Goal: Task Accomplishment & Management: Manage account settings

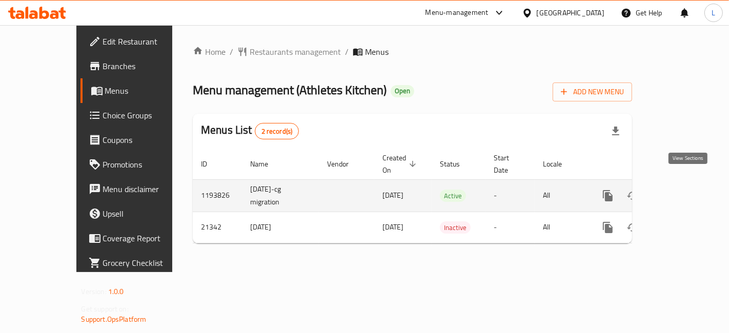
click at [688, 190] on icon "enhanced table" at bounding box center [681, 196] width 12 height 12
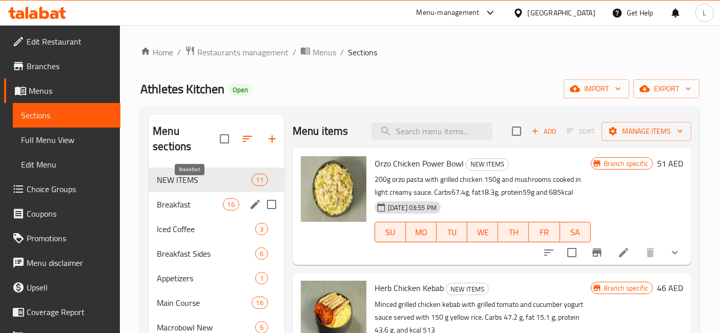
click at [176, 198] on span "Breakfast" at bounding box center [190, 204] width 66 height 12
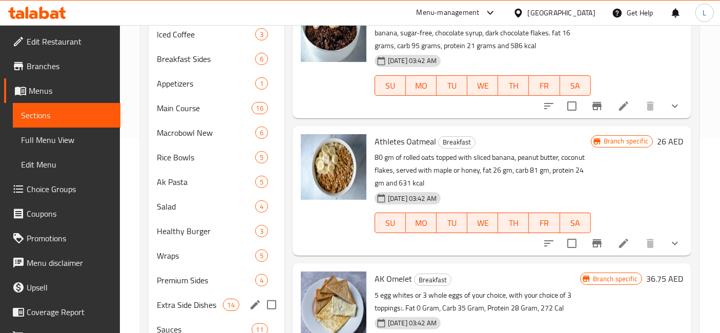
scroll to position [91, 0]
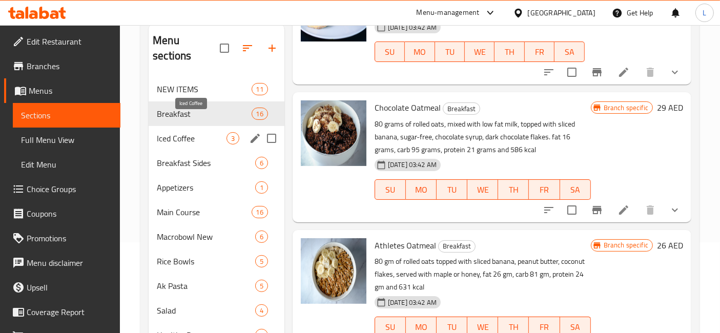
click at [177, 132] on span "Iced Coffee" at bounding box center [192, 138] width 70 height 12
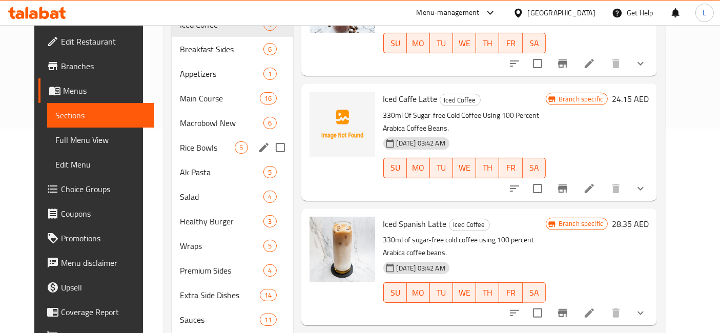
scroll to position [91, 0]
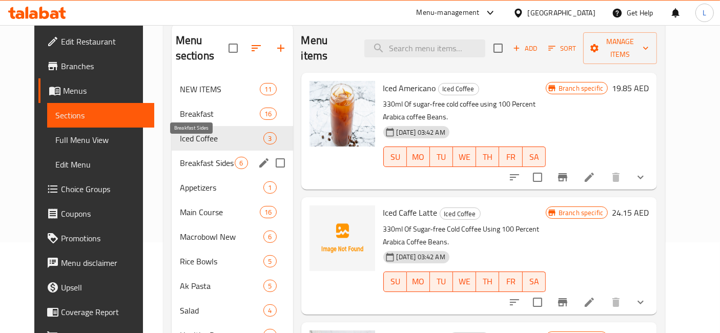
click at [193, 157] on span "Breakfast Sides" at bounding box center [207, 163] width 55 height 12
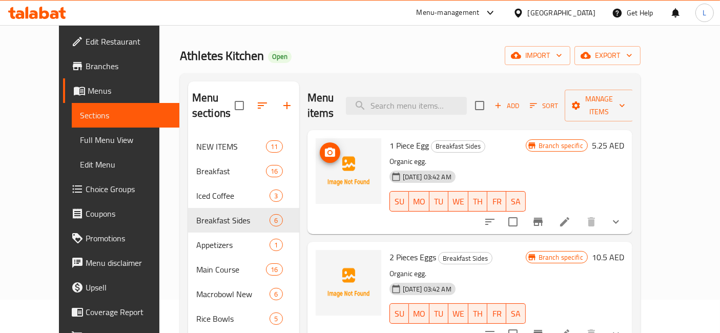
scroll to position [114, 0]
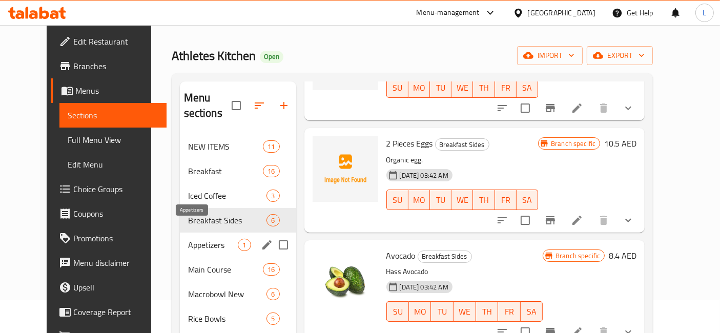
click at [188, 239] on span "Appetizers" at bounding box center [213, 245] width 50 height 12
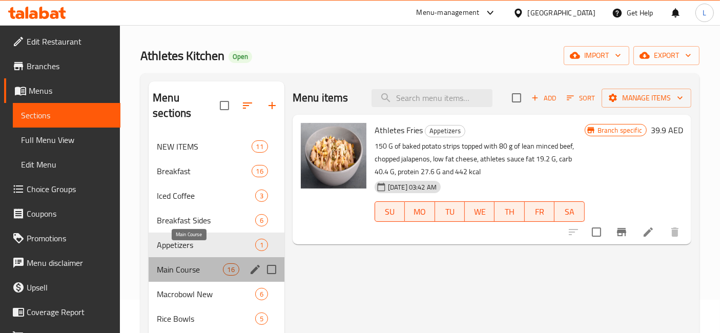
click at [198, 263] on span "Main Course" at bounding box center [190, 269] width 66 height 12
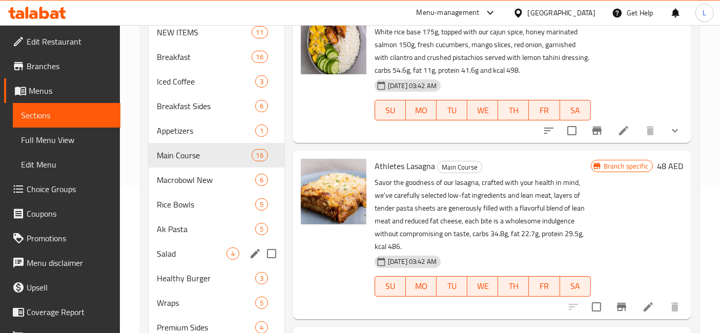
scroll to position [204, 0]
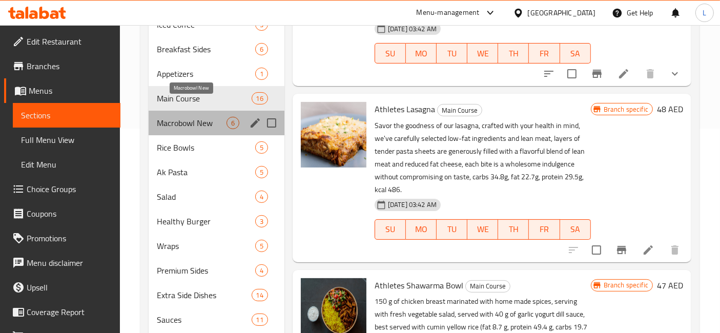
click at [197, 117] on span "Macrobowl New" at bounding box center [192, 123] width 70 height 12
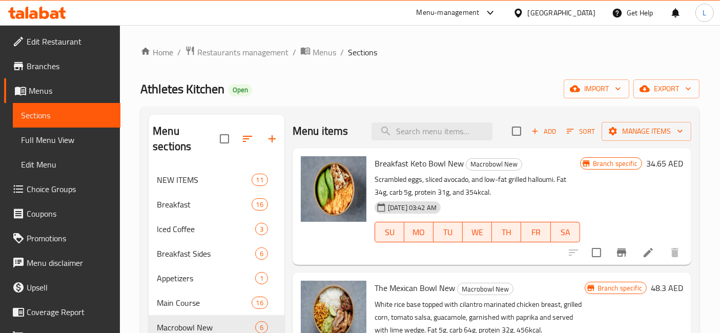
scroll to position [284, 0]
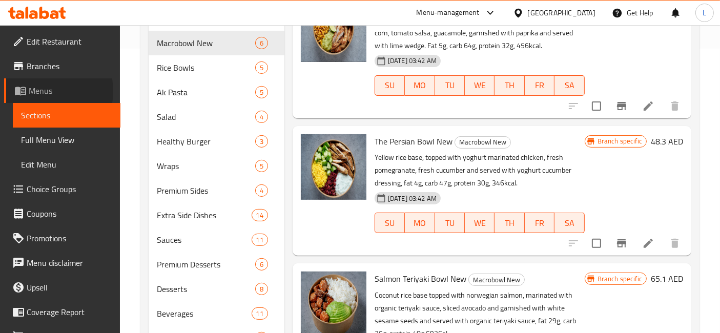
click at [43, 90] on span "Menus" at bounding box center [71, 91] width 84 height 12
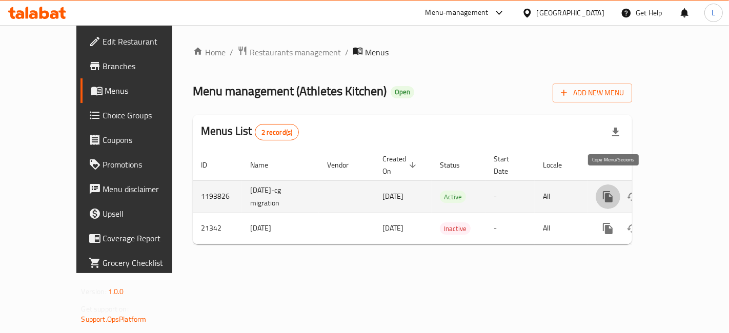
click at [607, 184] on button "more" at bounding box center [608, 196] width 25 height 25
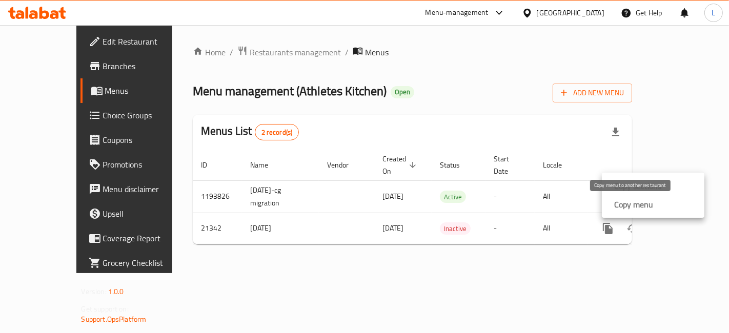
click at [633, 204] on strong "Copy menu" at bounding box center [633, 204] width 39 height 12
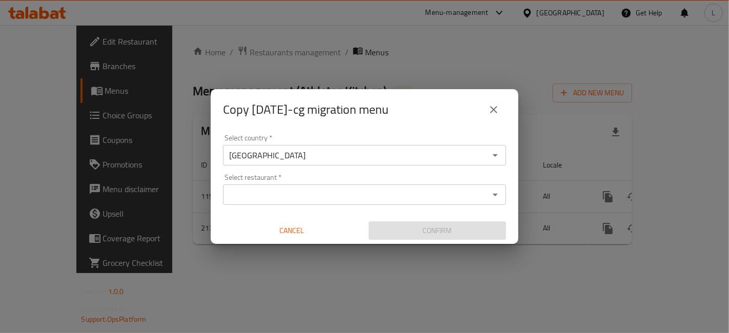
click at [280, 194] on input "Select restaurant   *" at bounding box center [356, 195] width 260 height 14
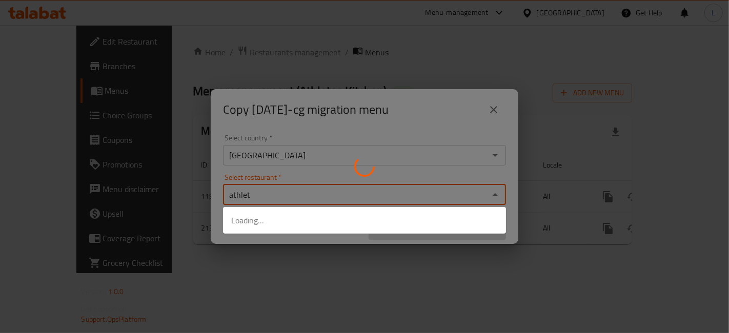
type input "athlete"
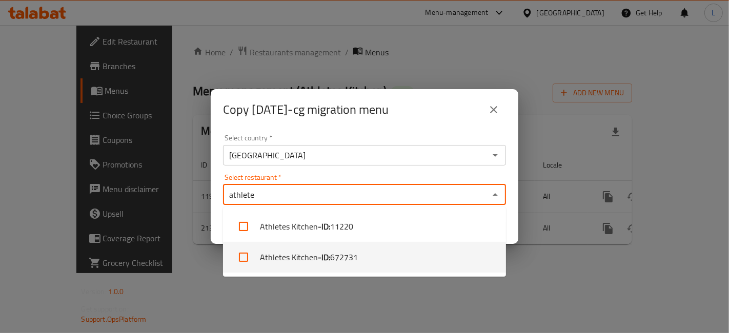
click at [241, 256] on input "checkbox" at bounding box center [243, 257] width 25 height 25
checkbox input "true"
drag, startPoint x: 533, startPoint y: 258, endPoint x: 522, endPoint y: 254, distance: 11.5
click at [533, 258] on div "Copy [DATE]-cg migration menu Select country   * [GEOGRAPHIC_DATA] Select count…" at bounding box center [364, 166] width 729 height 333
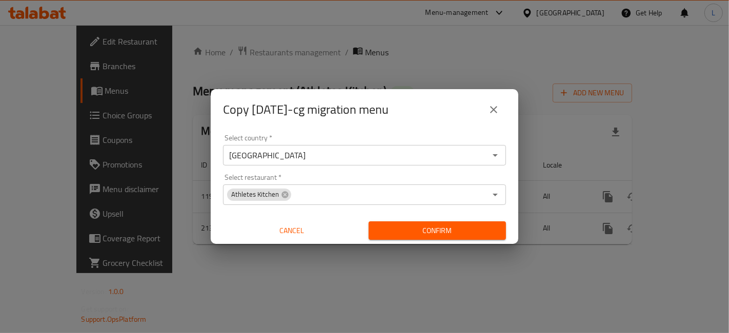
click at [451, 230] on span "Confirm" at bounding box center [437, 230] width 121 height 13
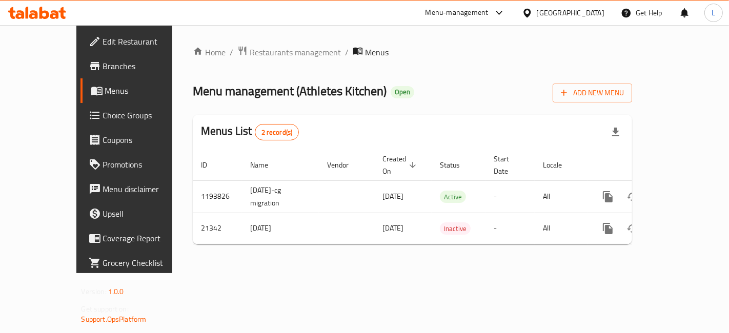
click at [51, 12] on icon at bounding box center [37, 13] width 58 height 12
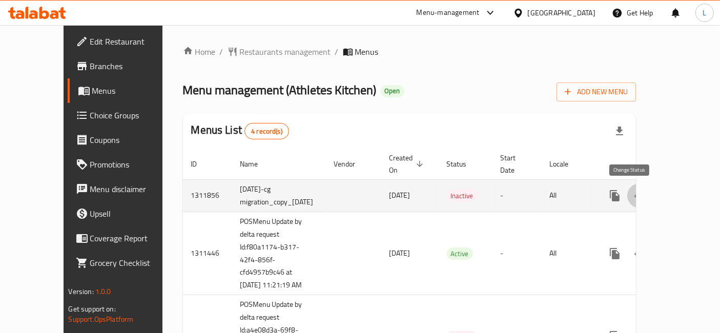
click at [634, 192] on icon "enhanced table" at bounding box center [639, 196] width 11 height 8
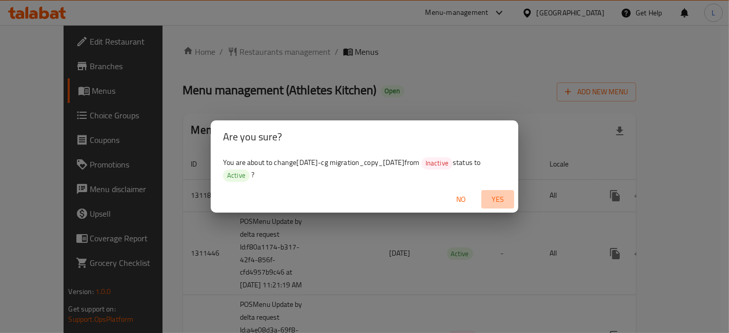
click at [504, 197] on span "Yes" at bounding box center [497, 199] width 25 height 13
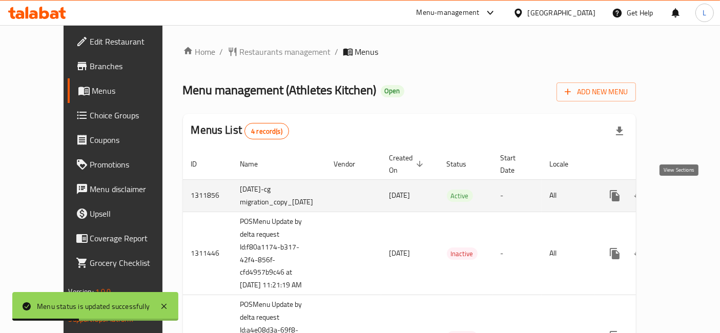
click at [683, 191] on icon "enhanced table" at bounding box center [689, 196] width 12 height 12
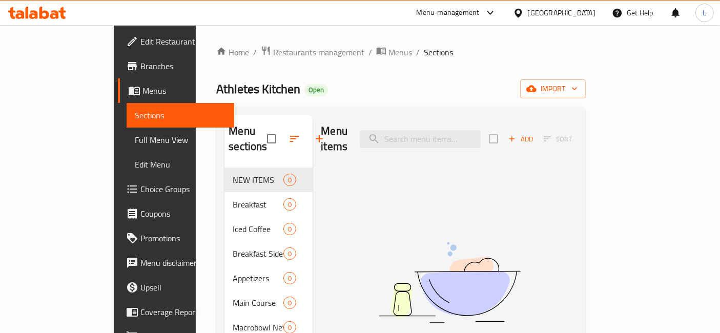
click at [47, 11] on icon at bounding box center [44, 13] width 10 height 12
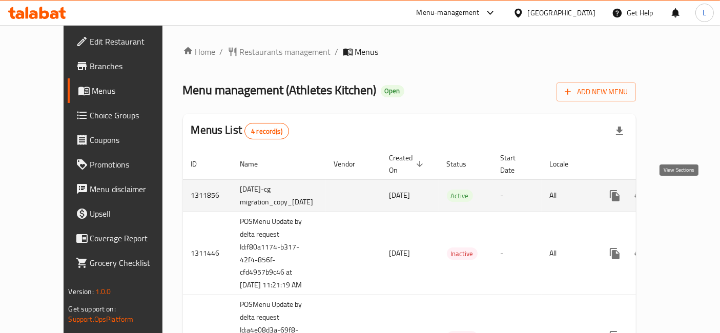
click at [684, 194] on icon "enhanced table" at bounding box center [688, 195] width 9 height 9
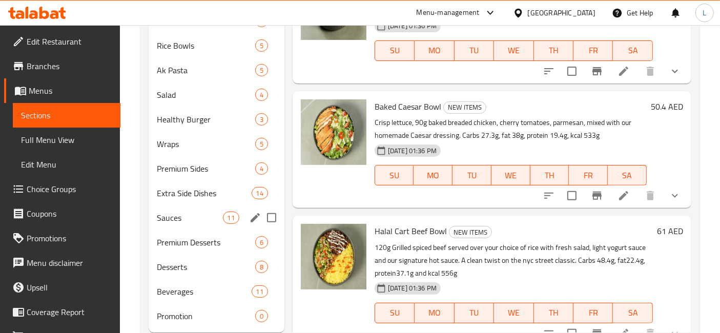
scroll to position [318, 0]
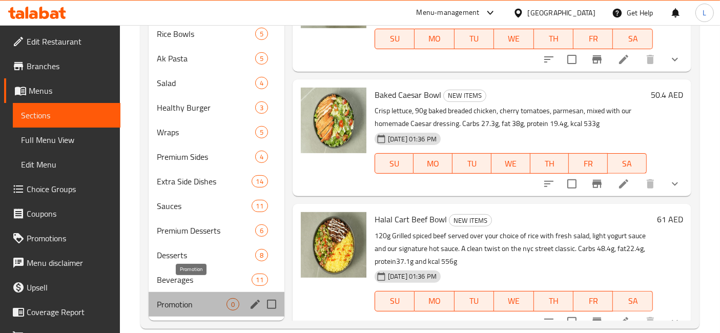
click at [203, 298] on span "Promotion" at bounding box center [192, 304] width 70 height 12
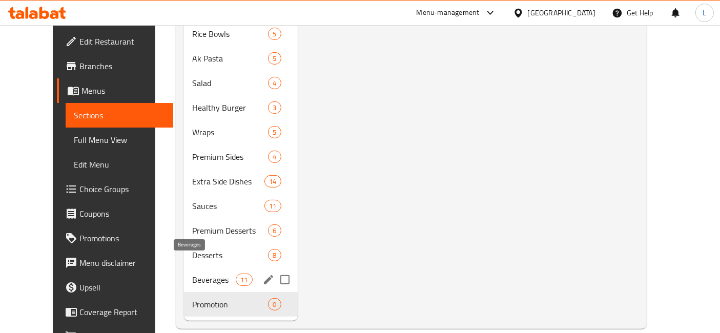
click at [192, 274] on span "Beverages" at bounding box center [214, 280] width 44 height 12
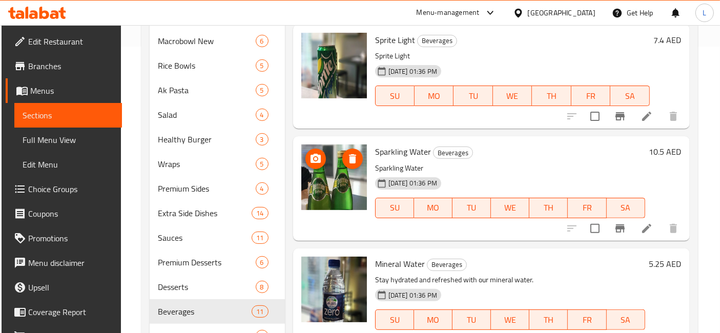
scroll to position [318, 0]
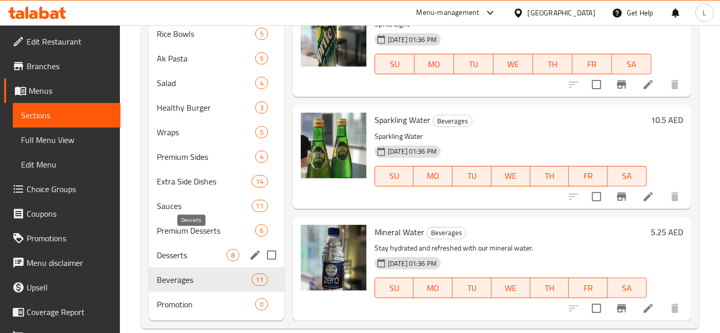
click at [193, 249] on span "Desserts" at bounding box center [192, 255] width 70 height 12
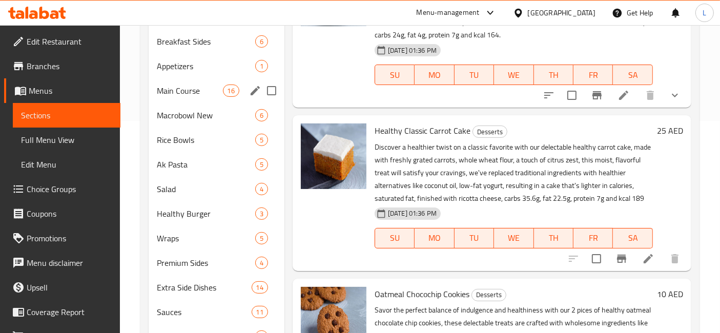
scroll to position [318, 0]
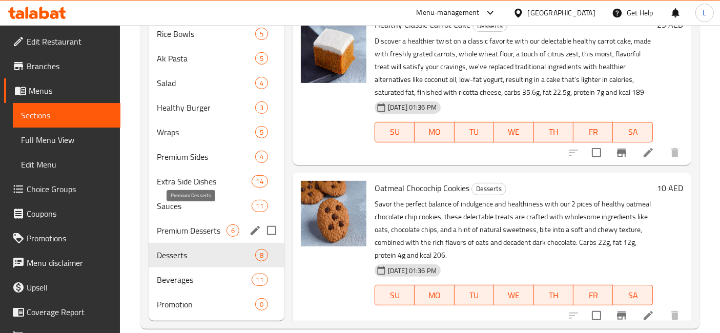
click at [165, 224] on span "Premium Desserts" at bounding box center [192, 230] width 70 height 12
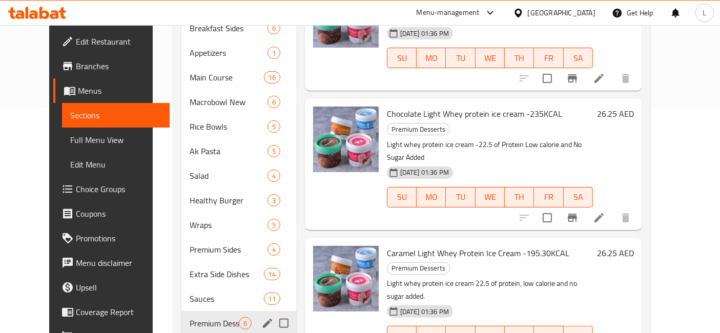
scroll to position [318, 0]
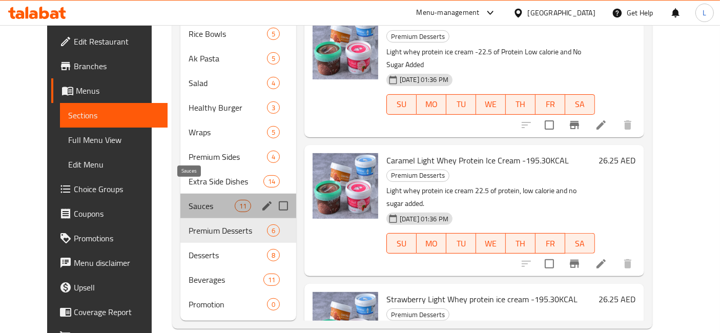
click at [189, 200] on span "Sauces" at bounding box center [212, 206] width 46 height 12
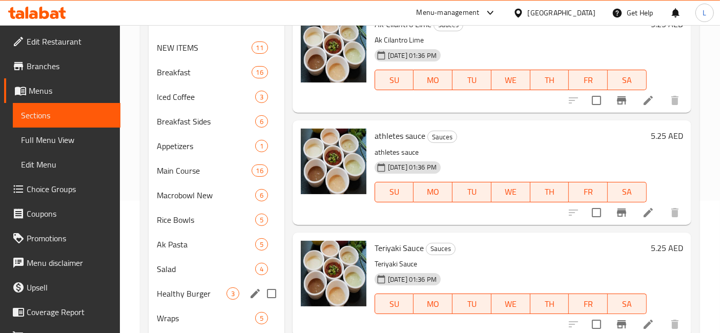
scroll to position [228, 0]
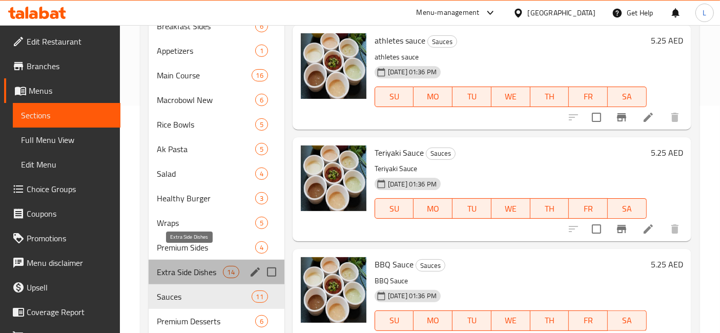
click at [181, 266] on span "Extra Side Dishes" at bounding box center [190, 272] width 66 height 12
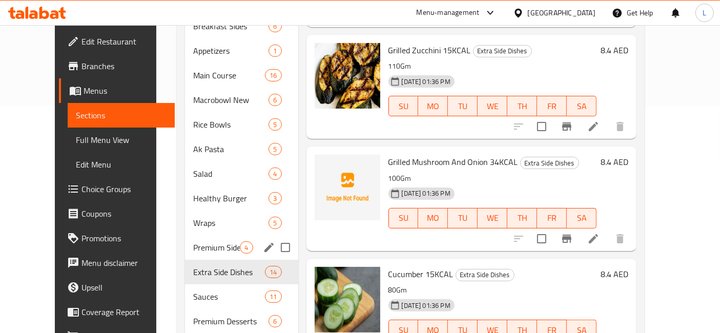
click at [185, 238] on div "Premium Sides 4" at bounding box center [241, 247] width 113 height 25
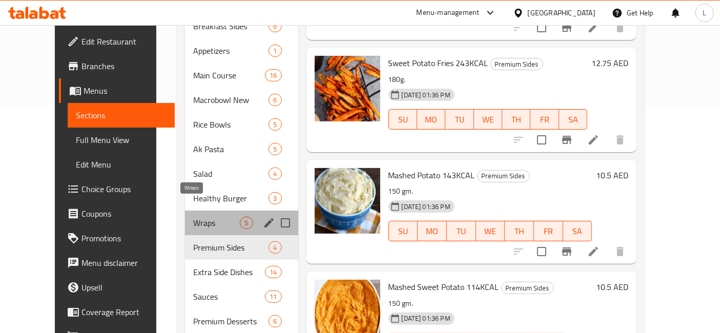
click at [193, 217] on span "Wraps" at bounding box center [216, 223] width 47 height 12
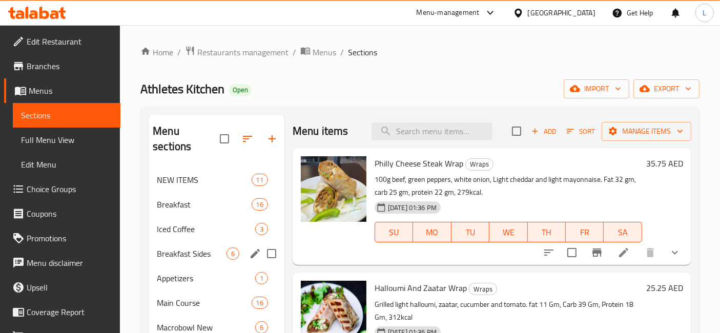
scroll to position [114, 0]
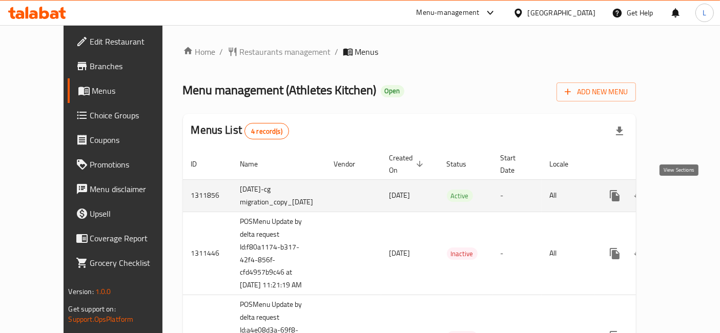
click at [683, 196] on icon "enhanced table" at bounding box center [689, 196] width 12 height 12
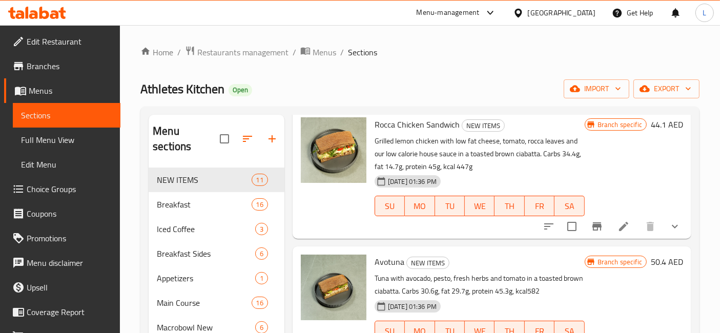
scroll to position [991, 0]
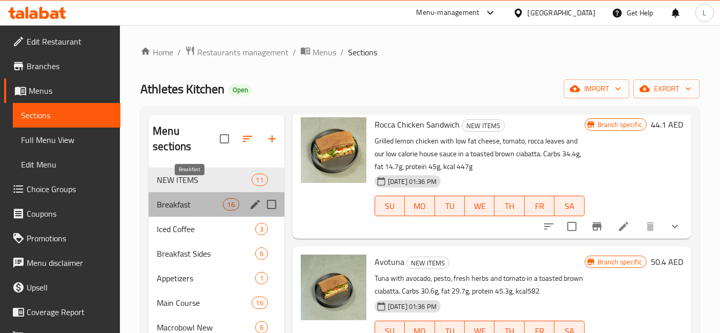
click at [196, 198] on span "Breakfast" at bounding box center [190, 204] width 66 height 12
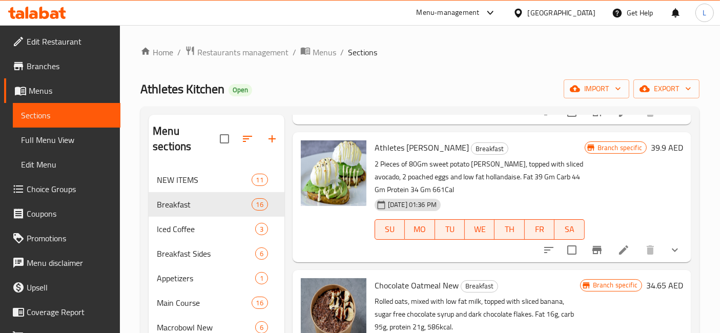
scroll to position [228, 0]
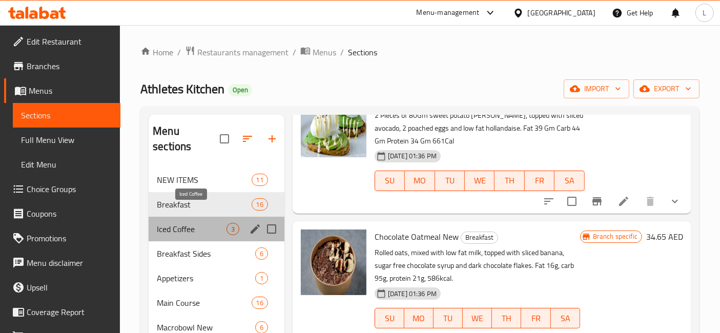
click at [184, 223] on span "Iced Coffee" at bounding box center [192, 229] width 70 height 12
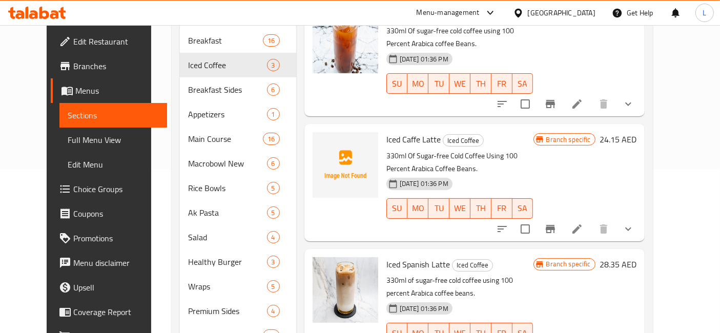
scroll to position [114, 0]
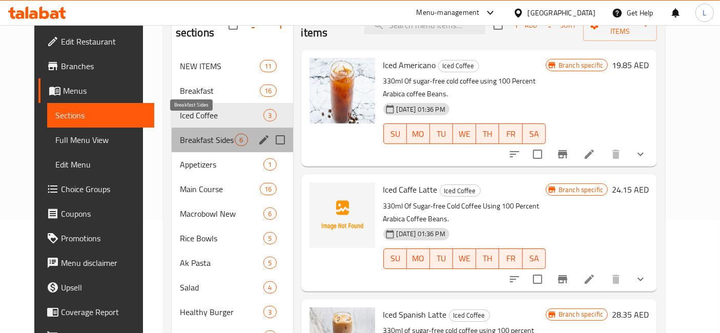
click at [193, 134] on span "Breakfast Sides" at bounding box center [207, 140] width 55 height 12
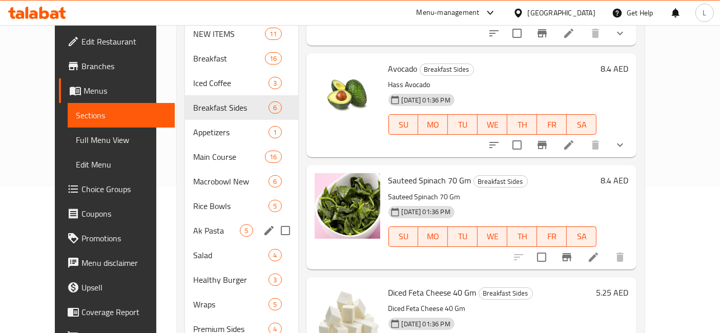
scroll to position [33, 0]
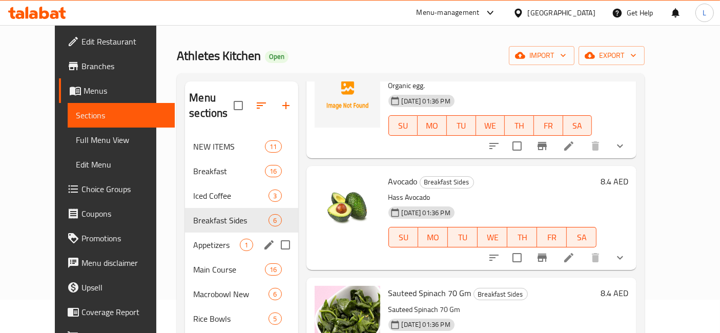
click at [201, 238] on div "Appetizers 1" at bounding box center [241, 245] width 113 height 25
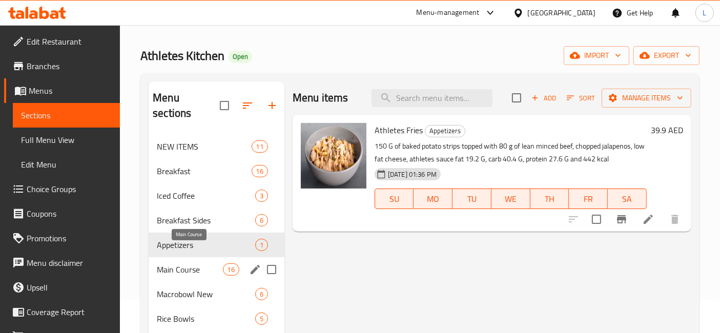
click at [201, 263] on span "Main Course" at bounding box center [190, 269] width 66 height 12
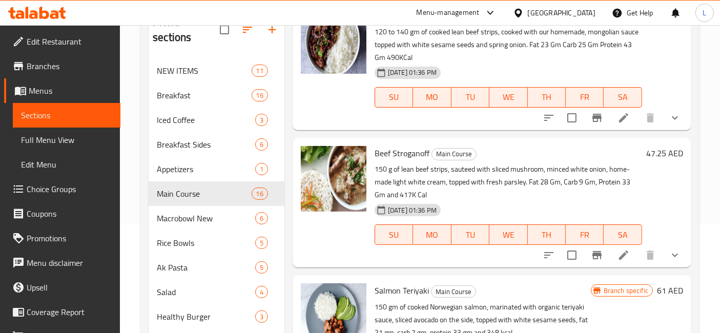
scroll to position [204, 0]
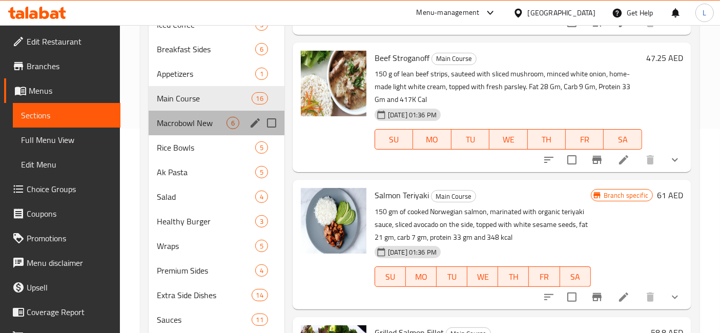
click at [195, 114] on div "Macrobowl New 6" at bounding box center [217, 123] width 136 height 25
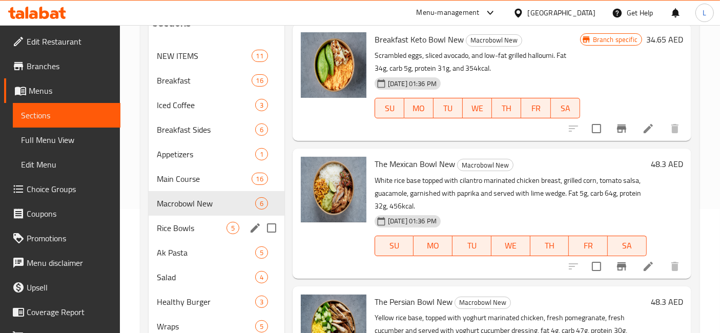
scroll to position [171, 0]
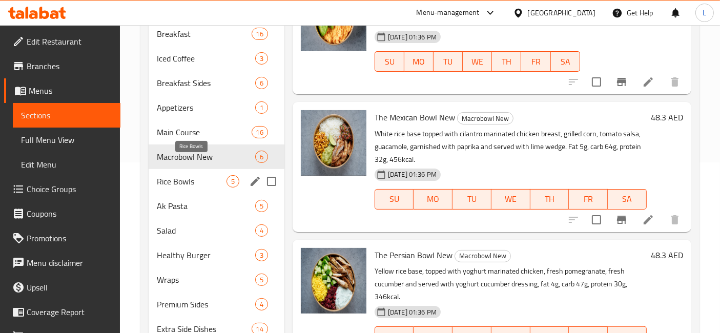
click at [200, 175] on span "Rice Bowls" at bounding box center [192, 181] width 70 height 12
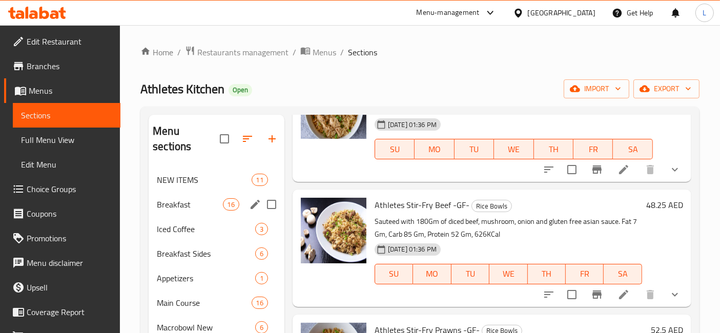
scroll to position [284, 0]
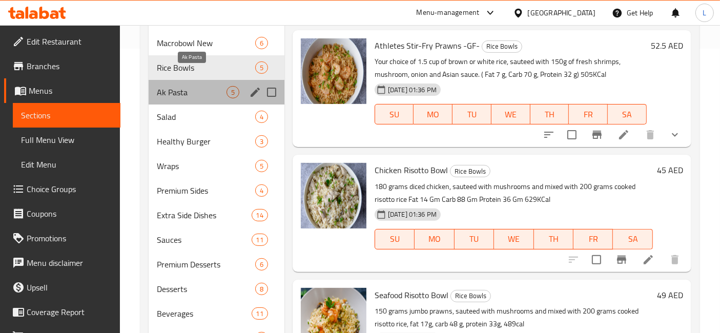
click at [174, 86] on span "Ak Pasta" at bounding box center [192, 92] width 70 height 12
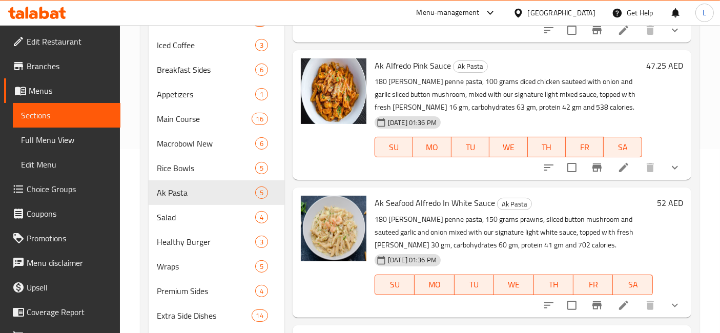
scroll to position [284, 0]
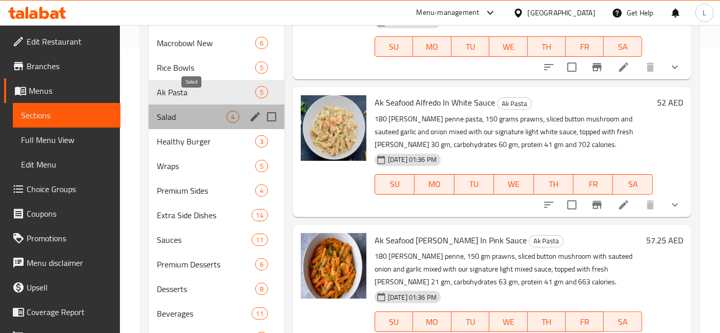
click at [172, 111] on span "Salad" at bounding box center [192, 117] width 70 height 12
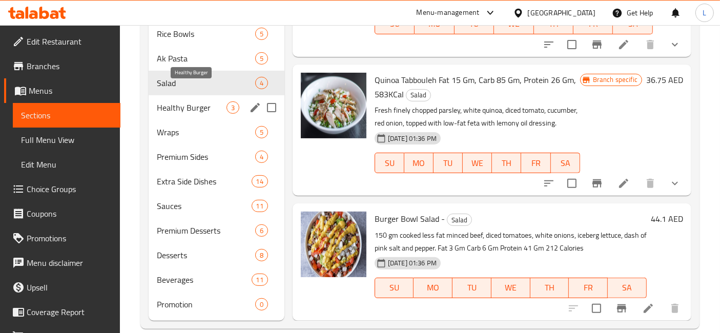
click at [204, 101] on span "Healthy Burger" at bounding box center [192, 107] width 70 height 12
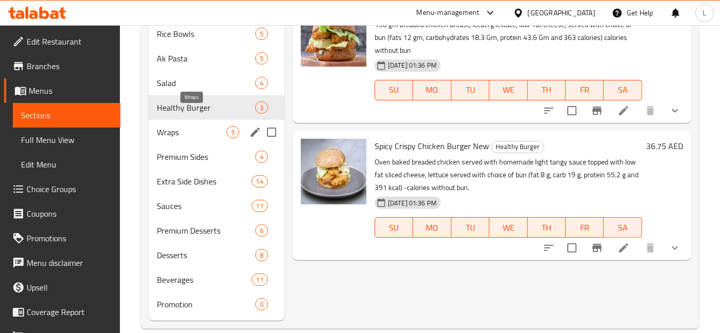
click at [171, 126] on span "Wraps" at bounding box center [192, 132] width 70 height 12
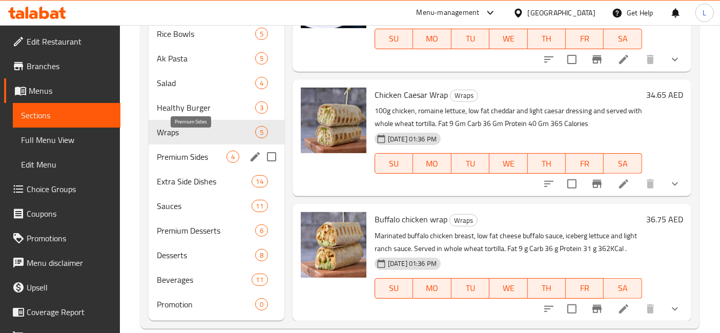
click at [202, 151] on span "Premium Sides" at bounding box center [192, 157] width 70 height 12
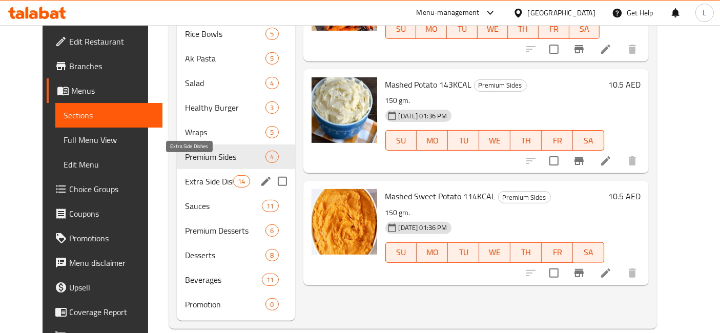
click at [201, 175] on span "Extra Side Dishes" at bounding box center [209, 181] width 48 height 12
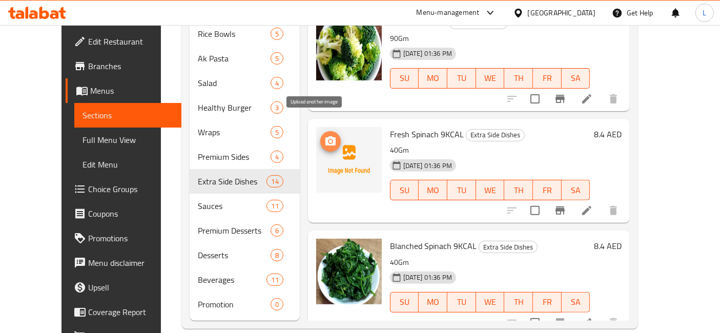
click at [325, 136] on icon "upload picture" at bounding box center [330, 140] width 10 height 9
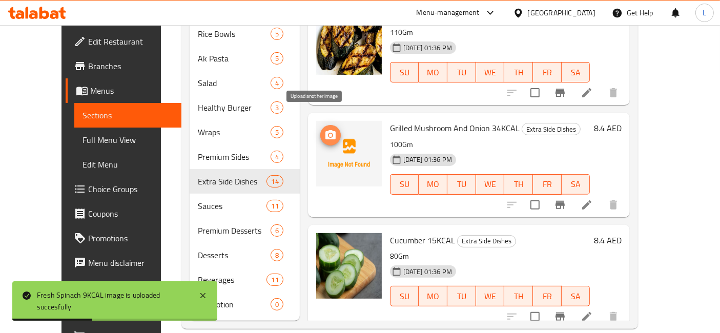
click at [329, 134] on circle "upload picture" at bounding box center [330, 135] width 3 height 3
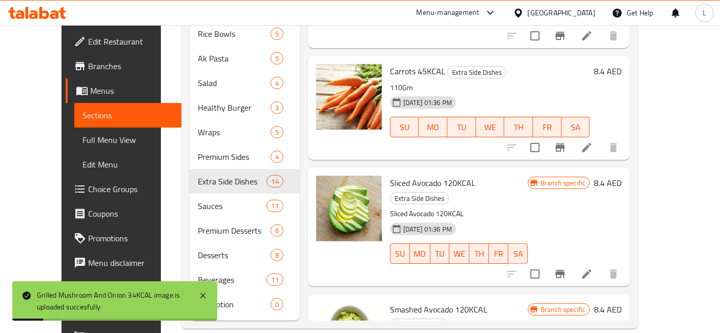
scroll to position [1083, 0]
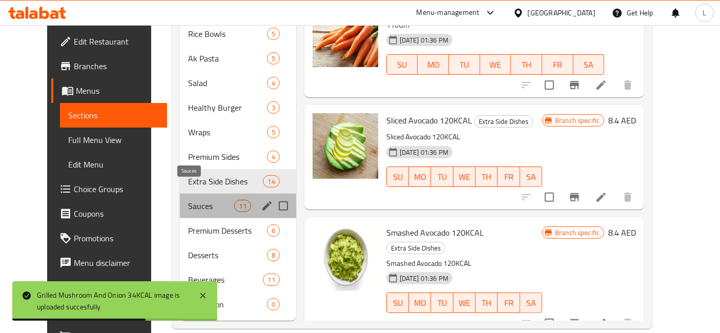
click at [188, 200] on span "Sauces" at bounding box center [211, 206] width 46 height 12
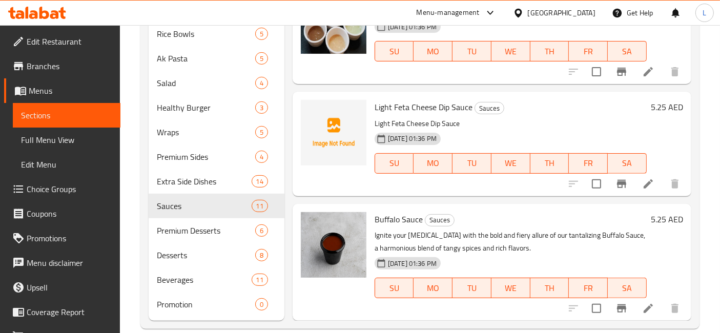
scroll to position [761, 0]
drag, startPoint x: 470, startPoint y: 91, endPoint x: 372, endPoint y: 94, distance: 97.9
click at [372, 96] on div "Light Feta Cheese Dip Sauce Sauces Light Feta Cheese Dip Sauce 15-09-2025 01:36…" at bounding box center [511, 144] width 280 height 96
copy span "Light Feta Cheese Dip Sauce"
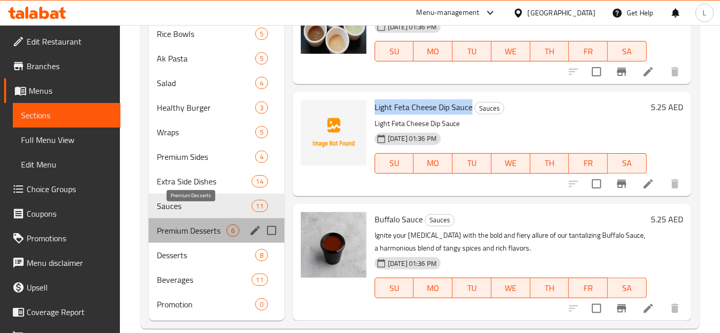
click at [170, 224] on span "Premium Desserts" at bounding box center [192, 230] width 70 height 12
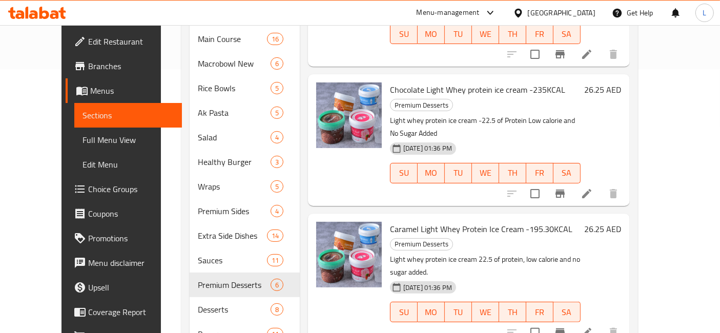
scroll to position [318, 0]
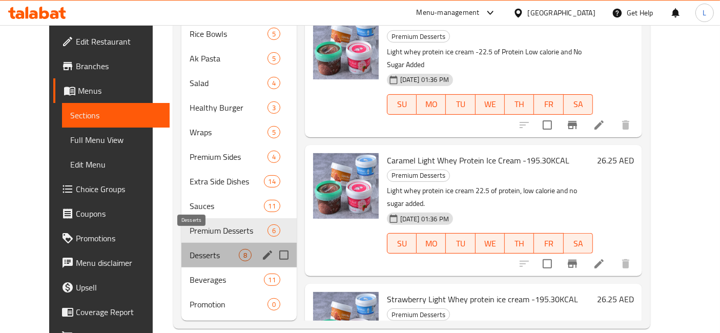
click at [190, 249] on span "Desserts" at bounding box center [214, 255] width 49 height 12
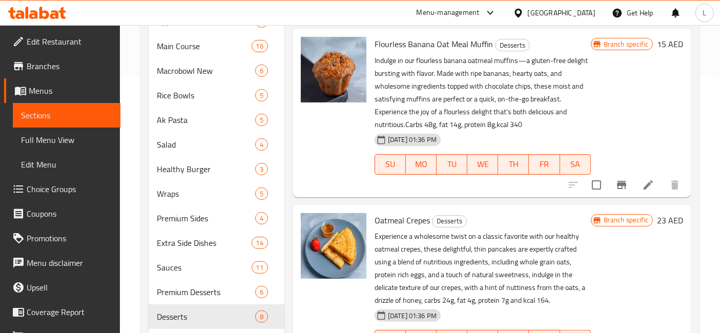
scroll to position [318, 0]
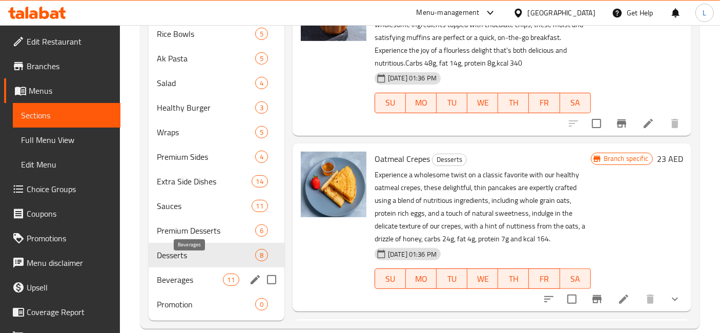
click at [202, 274] on span "Beverages" at bounding box center [190, 280] width 66 height 12
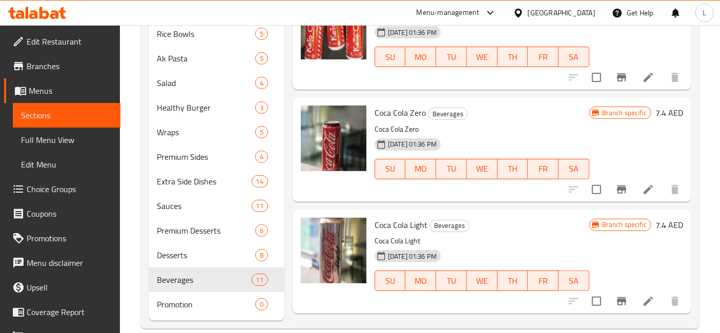
scroll to position [716, 0]
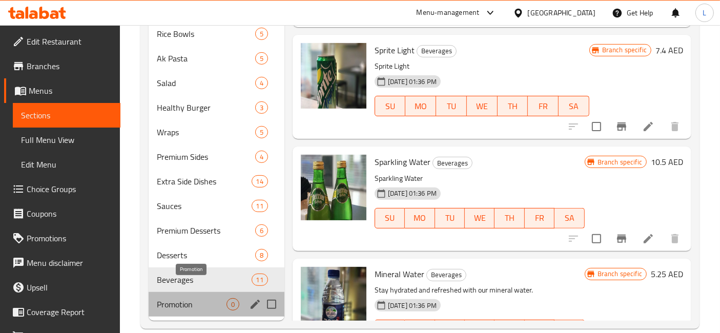
click at [189, 298] on span "Promotion" at bounding box center [192, 304] width 70 height 12
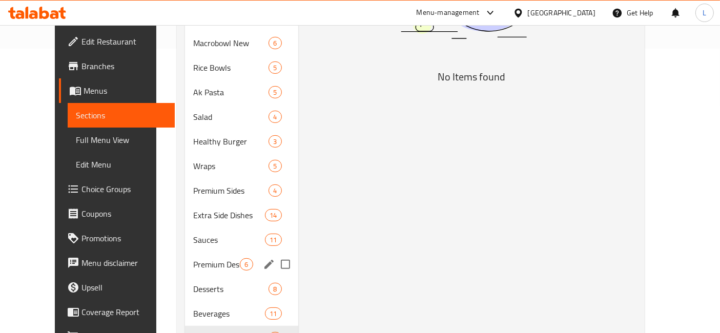
scroll to position [318, 0]
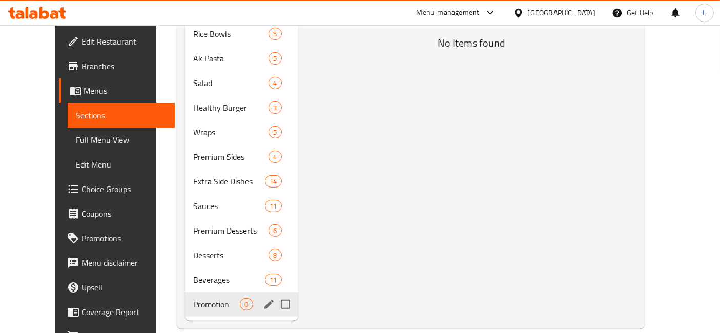
click at [275, 294] on input "Menu sections" at bounding box center [286, 305] width 22 height 22
checkbox input "true"
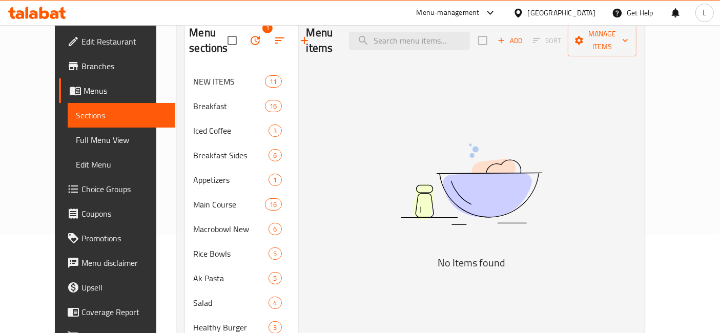
scroll to position [33, 0]
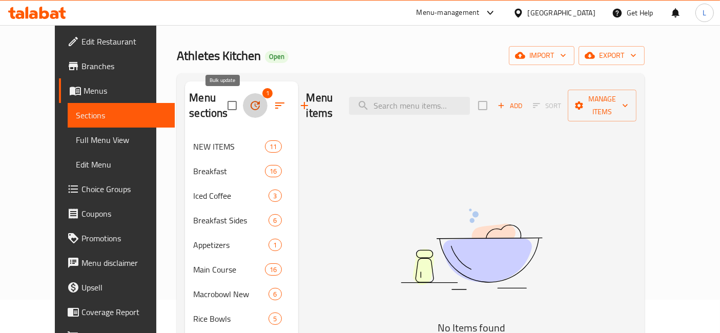
click at [249, 102] on icon "button" at bounding box center [255, 105] width 12 height 12
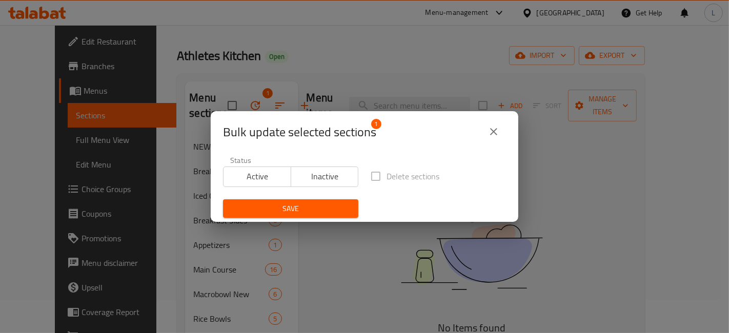
click at [338, 174] on span "Inactive" at bounding box center [324, 176] width 59 height 15
click at [315, 204] on span "Save" at bounding box center [290, 208] width 119 height 13
